Goal: Find specific page/section: Find specific page/section

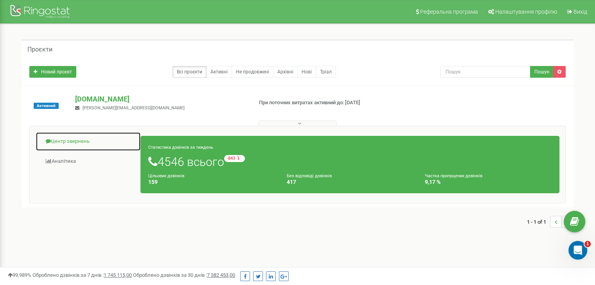
click at [99, 141] on link "Центр звернень" at bounding box center [88, 141] width 105 height 19
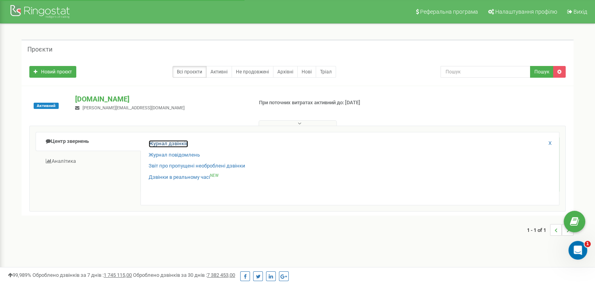
click at [184, 146] on link "Журнал дзвінків" at bounding box center [168, 143] width 39 height 7
